Goal: Information Seeking & Learning: Check status

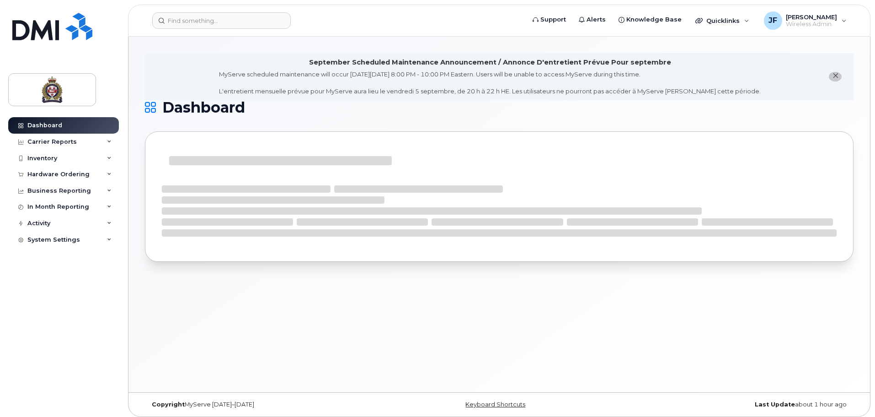
click at [190, 32] on header "Support Alerts Knowledge Base Quicklinks Suspend / Cancel Device Change SIM Car…" at bounding box center [499, 21] width 743 height 32
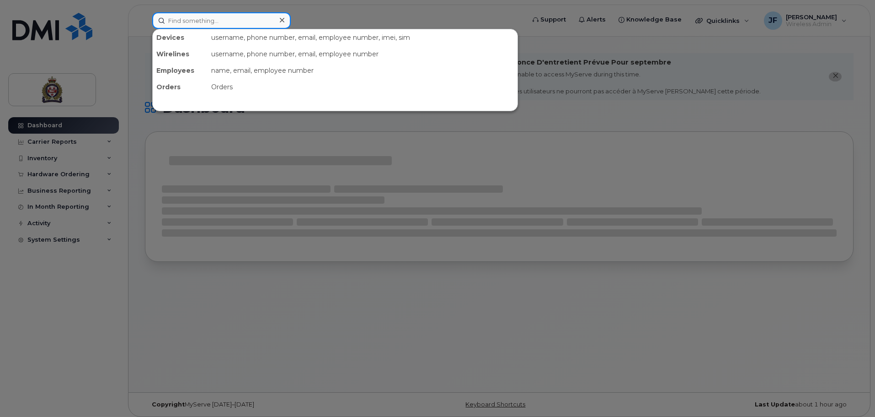
click at [192, 28] on input at bounding box center [221, 20] width 139 height 16
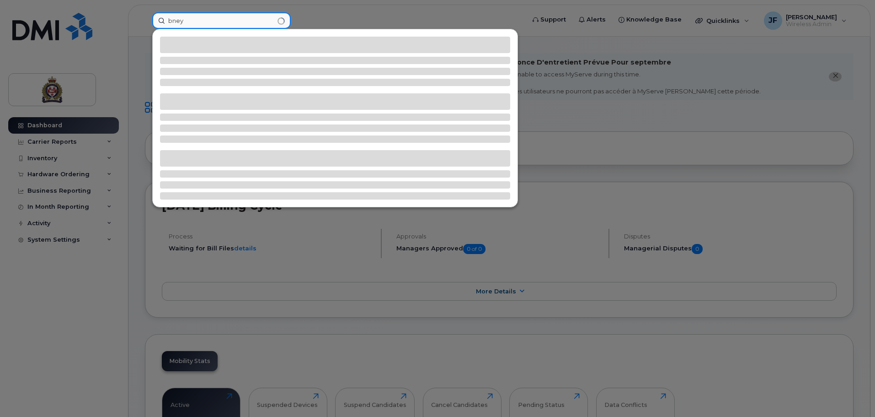
drag, startPoint x: 187, startPoint y: 22, endPoint x: 112, endPoint y: 14, distance: 75.4
click at [145, 14] on div "bney" at bounding box center [335, 20] width 381 height 16
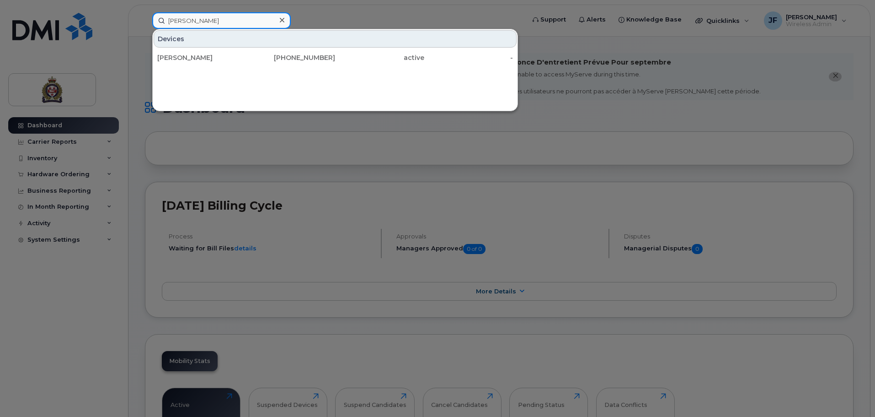
type input "neymeyer"
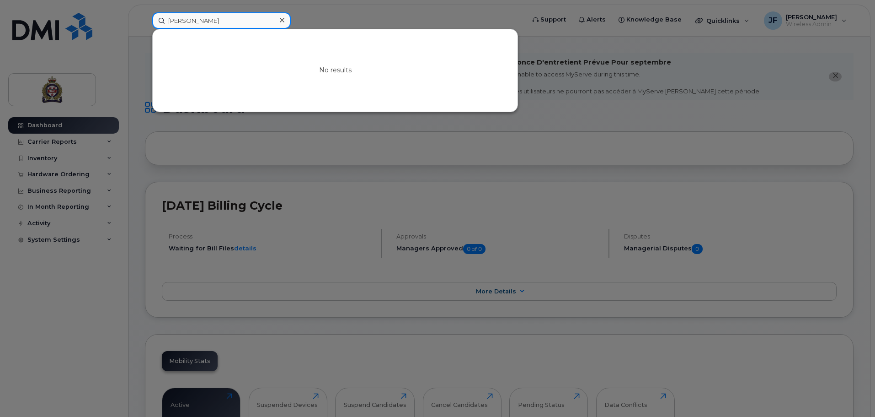
drag, startPoint x: 201, startPoint y: 25, endPoint x: 156, endPoint y: 19, distance: 45.7
click at [156, 19] on input "neymeyer" at bounding box center [221, 20] width 139 height 16
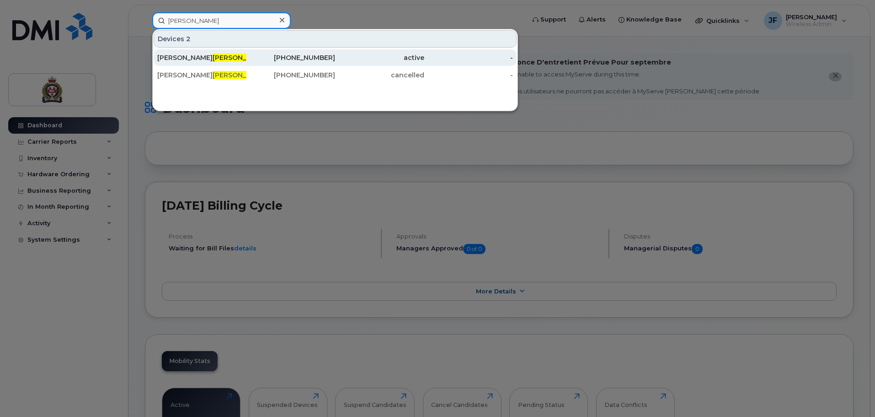
type input "nymeyer"
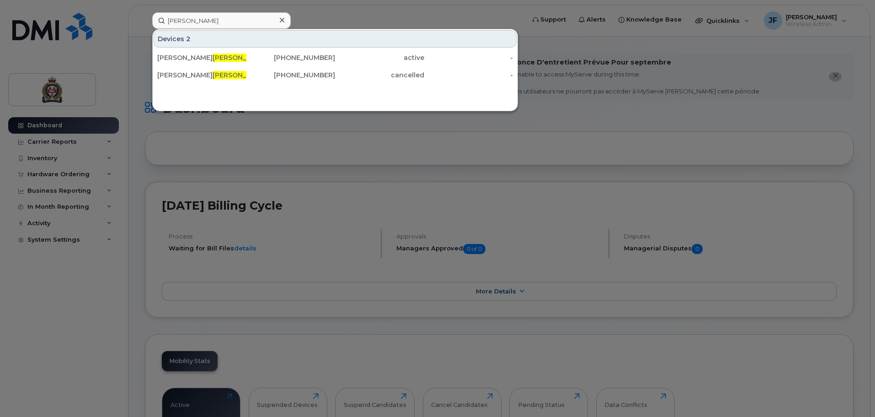
drag, startPoint x: 235, startPoint y: 58, endPoint x: 6, endPoint y: 78, distance: 229.5
click at [235, 58] on div "Brett Nymeyer" at bounding box center [201, 57] width 89 height 9
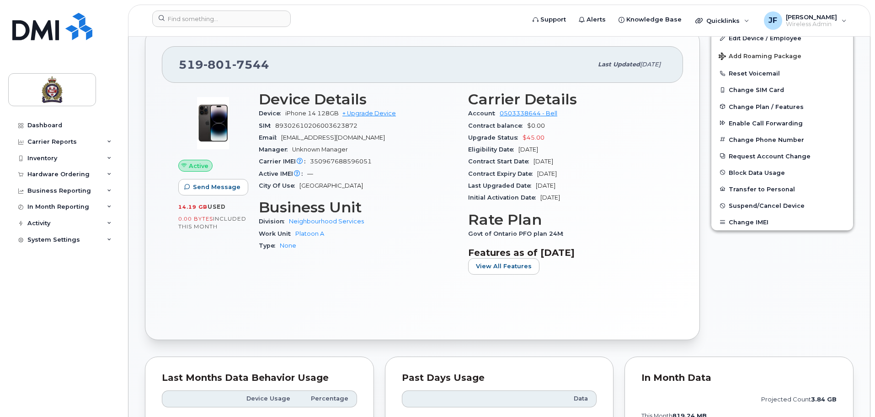
scroll to position [229, 0]
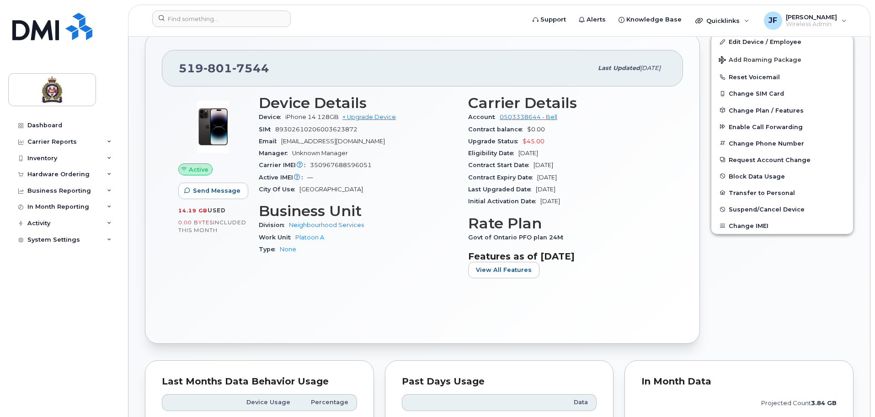
drag, startPoint x: 471, startPoint y: 103, endPoint x: 589, endPoint y: 206, distance: 156.9
click at [589, 206] on section "Carrier Details Account 0503338644 - Bell Contract balance $0.00 Upgrade Status…" at bounding box center [567, 151] width 198 height 112
click at [595, 251] on h3 "Features as of [DATE]" at bounding box center [567, 256] width 198 height 11
drag, startPoint x: 519, startPoint y: 143, endPoint x: 524, endPoint y: 143, distance: 5.9
click at [524, 143] on div "Upgrade Status $45.00" at bounding box center [567, 141] width 198 height 12
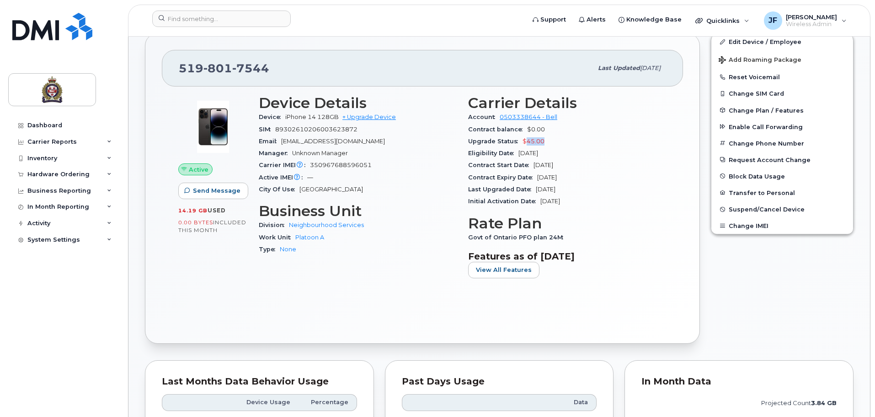
drag, startPoint x: 556, startPoint y: 135, endPoint x: 524, endPoint y: 138, distance: 31.7
click at [524, 138] on div "Upgrade Status $45.00" at bounding box center [567, 141] width 198 height 12
click at [535, 148] on div "Eligibility Date [DATE]" at bounding box center [567, 153] width 198 height 12
drag, startPoint x: 544, startPoint y: 139, endPoint x: 524, endPoint y: 143, distance: 19.9
click at [524, 143] on div "Upgrade Status $45.00" at bounding box center [567, 141] width 198 height 12
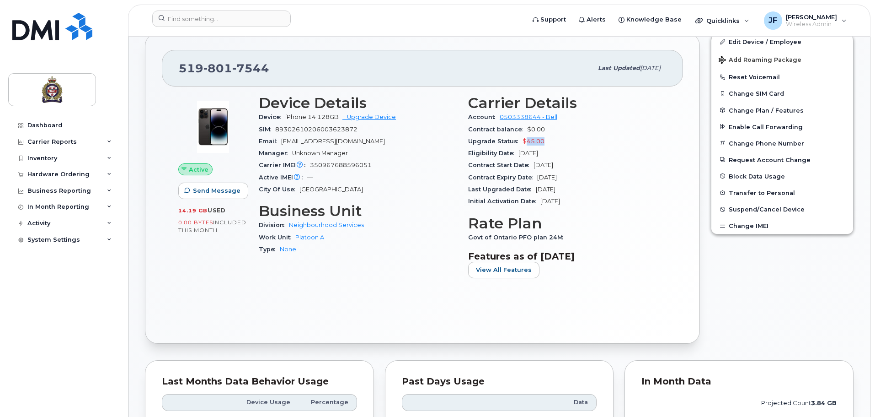
click at [547, 145] on div "Upgrade Status $45.00" at bounding box center [567, 141] width 198 height 12
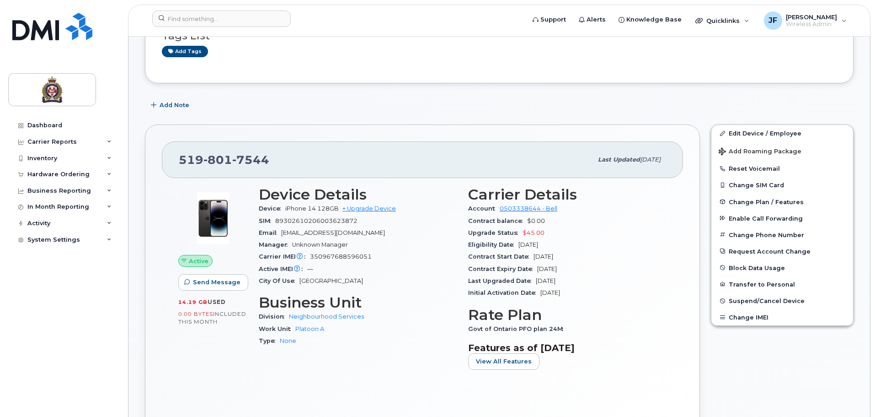
scroll to position [0, 0]
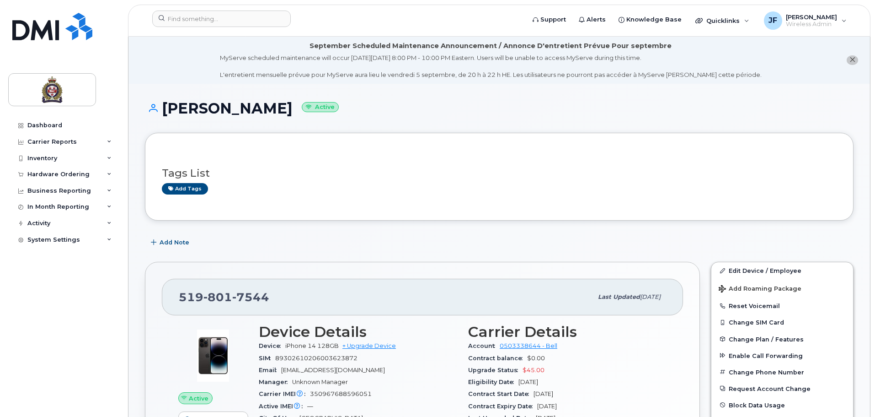
drag, startPoint x: 860, startPoint y: 129, endPoint x: 988, endPoint y: 116, distance: 128.3
